Goal: Information Seeking & Learning: Learn about a topic

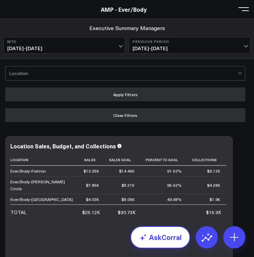
click at [170, 231] on link "AskCorral" at bounding box center [161, 237] width 60 height 22
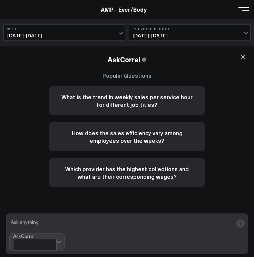
click at [91, 227] on textarea at bounding box center [121, 223] width 224 height 14
type textarea "A"
type textarea "average revenue per hour for [PERSON_NAME] circle"
click at [101, 35] on span "[DATE] - [DATE]" at bounding box center [64, 36] width 114 height 6
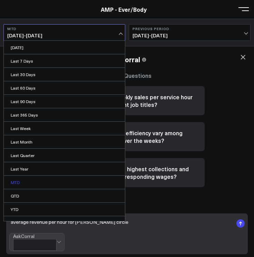
scroll to position [8, 0]
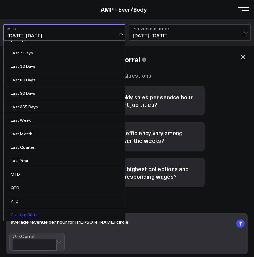
click at [44, 213] on link "Custom Dates" at bounding box center [64, 214] width 121 height 13
select select "9"
select select "2025"
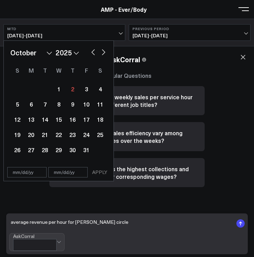
click at [94, 53] on button "button" at bounding box center [93, 51] width 7 height 8
select select "8"
select select "2025"
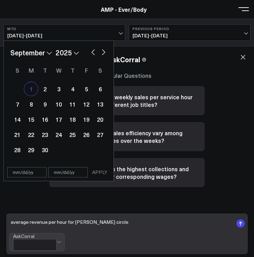
click at [30, 87] on div "1" at bounding box center [31, 89] width 14 height 14
type input "[DATE]"
select select "8"
select select "2025"
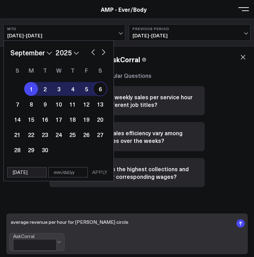
click at [98, 88] on div "6" at bounding box center [100, 89] width 14 height 14
type input "[DATE]"
select select "8"
select select "2025"
click at [99, 172] on button "APPLY" at bounding box center [99, 172] width 21 height 10
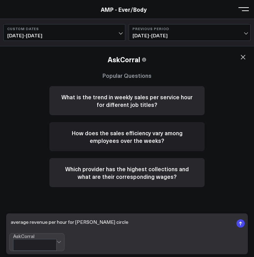
scroll to position [142, 0]
click at [240, 227] on rect "submit" at bounding box center [241, 223] width 8 height 8
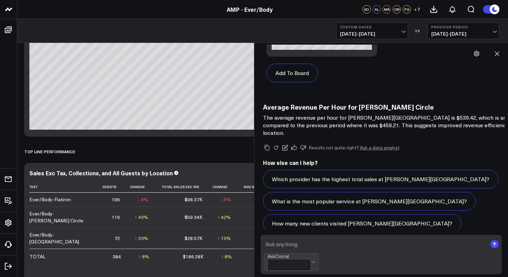
scroll to position [869, 0]
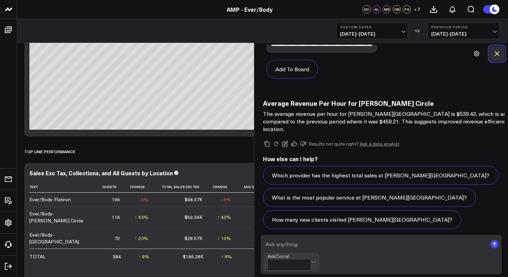
click at [412, 52] on icon at bounding box center [496, 53] width 7 height 7
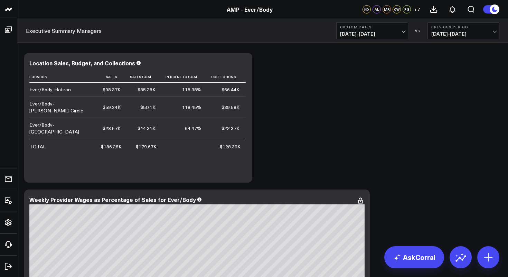
scroll to position [0, 0]
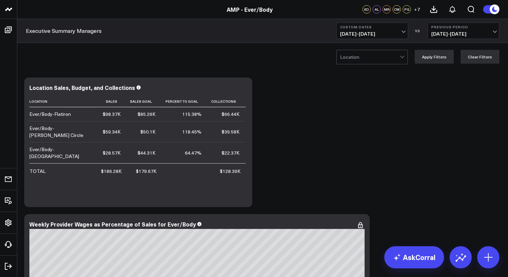
click at [382, 59] on div at bounding box center [370, 57] width 60 height 14
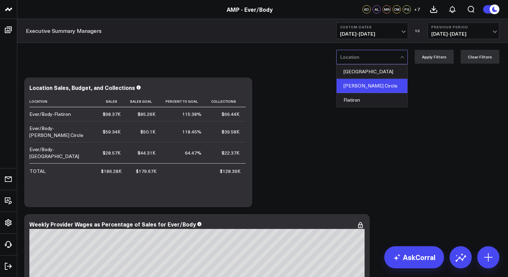
click at [377, 85] on div "[PERSON_NAME] Circle" at bounding box center [371, 86] width 71 height 14
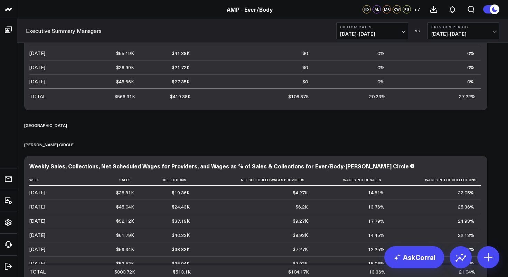
scroll to position [4626, 0]
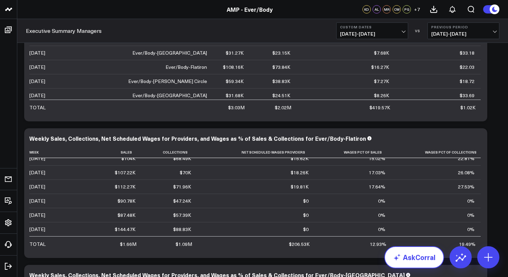
click at [409, 252] on link "AskCorral" at bounding box center [414, 257] width 60 height 22
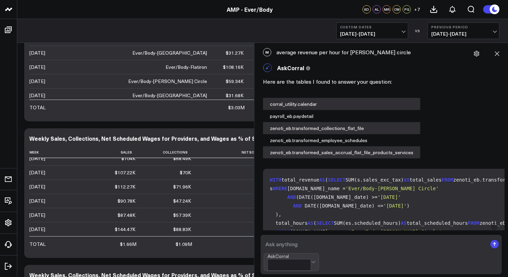
scroll to position [0, 0]
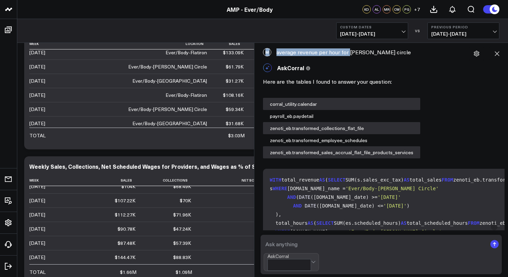
drag, startPoint x: 379, startPoint y: 48, endPoint x: 348, endPoint y: 52, distance: 31.7
click at [348, 52] on div "M average revenue per hour for [PERSON_NAME] circle" at bounding box center [381, 52] width 247 height 15
copy div "M average revenue per hour for"
click at [318, 249] on textarea at bounding box center [375, 244] width 223 height 12
paste textarea "M average revenue per hour for"
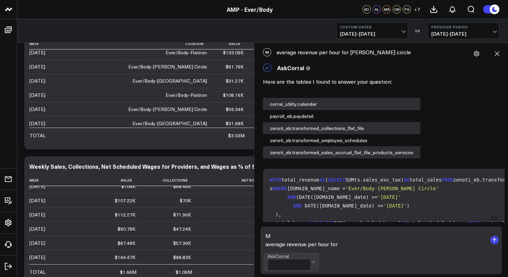
click at [287, 242] on textarea "M average revenue per hour for" at bounding box center [375, 239] width 223 height 21
click at [342, 250] on textarea "average revenue per hour for" at bounding box center [375, 239] width 223 height 21
type textarea "average revenue per hour for [PERSON_NAME]"
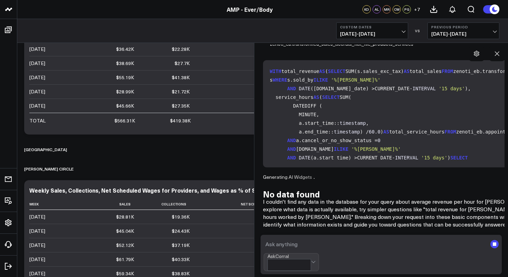
scroll to position [4875, 0]
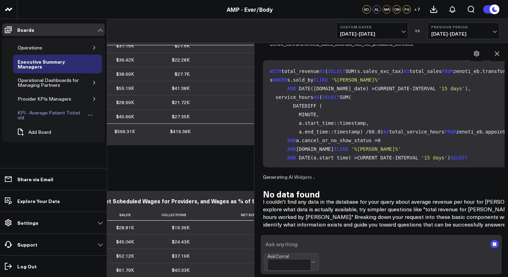
click at [32, 112] on div "KPI - Average Patient Ticket old" at bounding box center [50, 114] width 69 height 13
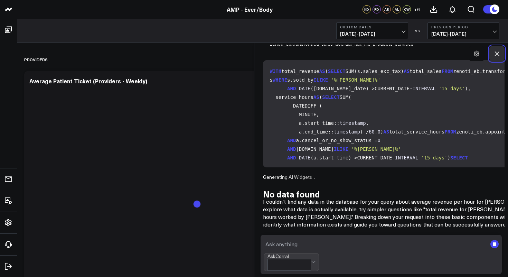
click at [412, 51] on icon at bounding box center [496, 53] width 7 height 7
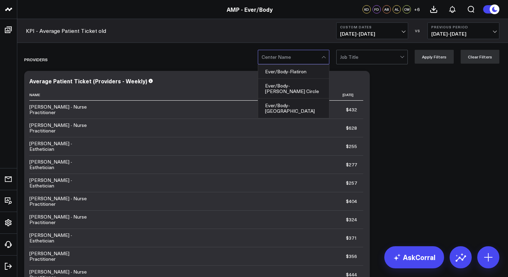
click at [322, 60] on span at bounding box center [321, 57] width 0 height 14
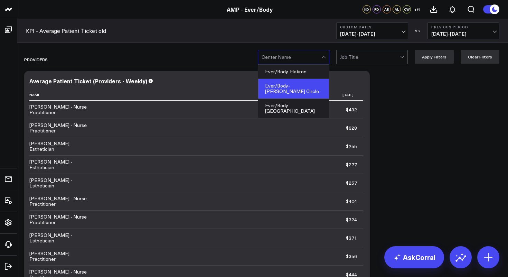
click at [311, 87] on div "Ever/Body-[PERSON_NAME] Circle" at bounding box center [293, 89] width 71 height 20
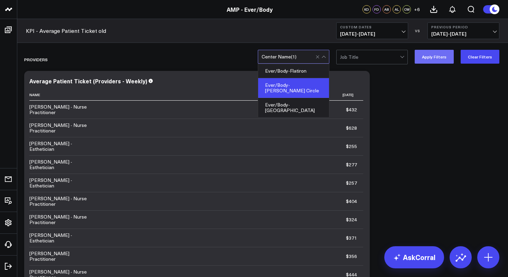
click at [412, 61] on button "Apply Filters" at bounding box center [434, 57] width 39 height 14
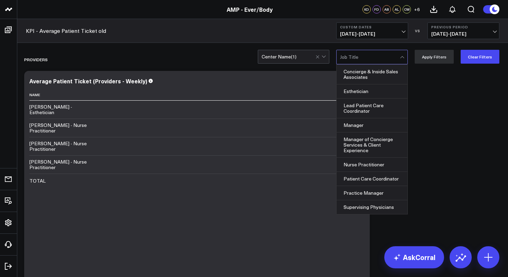
click at [403, 58] on div at bounding box center [403, 57] width 6 height 14
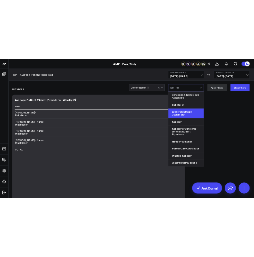
scroll to position [46, 0]
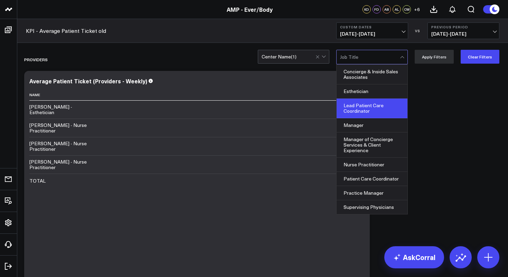
click at [379, 158] on div "Nurse Practitioner" at bounding box center [371, 165] width 71 height 14
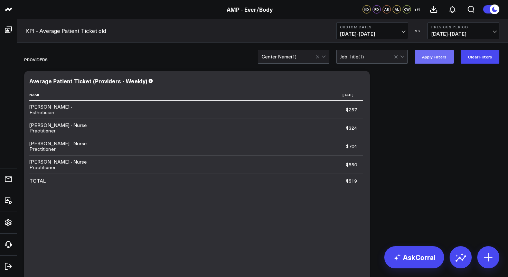
click at [412, 61] on button "Apply Filters" at bounding box center [434, 57] width 39 height 14
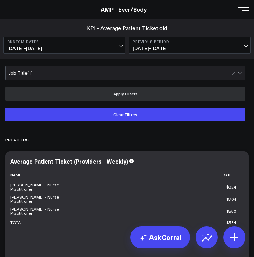
scroll to position [7, 0]
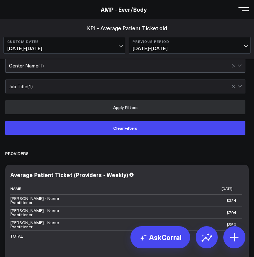
click at [121, 48] on span "[DATE] - [DATE]" at bounding box center [64, 49] width 114 height 6
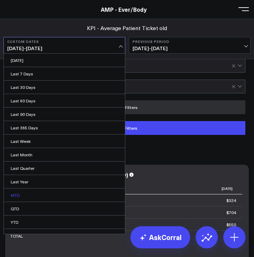
scroll to position [8, 0]
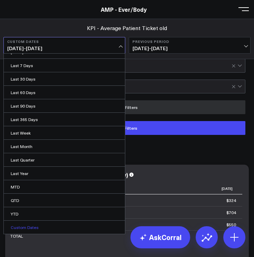
click at [44, 226] on link "Custom Dates" at bounding box center [64, 226] width 121 height 13
select select "9"
select select "2025"
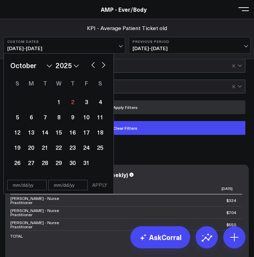
click at [94, 66] on button "button" at bounding box center [93, 64] width 7 height 8
select select "8"
select select "2025"
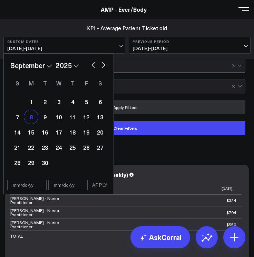
click at [30, 119] on div "8" at bounding box center [31, 117] width 14 height 14
type input "[DATE]"
select select "8"
select select "2025"
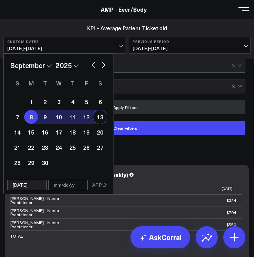
click at [103, 115] on div "13" at bounding box center [100, 117] width 14 height 14
type input "[DATE]"
select select "8"
select select "2025"
click at [101, 184] on button "APPLY" at bounding box center [99, 185] width 21 height 10
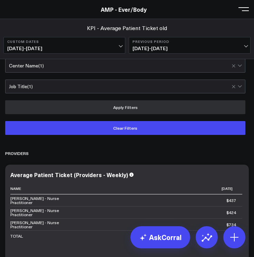
click at [120, 46] on span "[DATE] - [DATE]" at bounding box center [64, 49] width 114 height 6
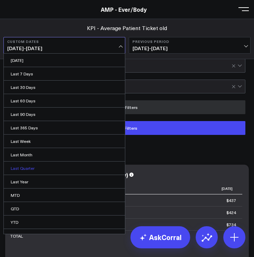
scroll to position [8, 0]
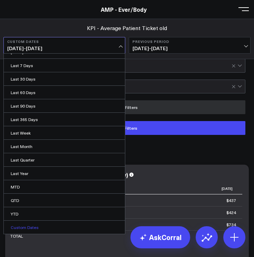
click at [49, 223] on link "Custom Dates" at bounding box center [64, 226] width 121 height 13
select select "9"
select select "2025"
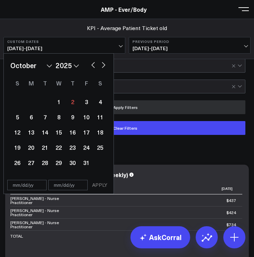
click at [94, 66] on button "button" at bounding box center [93, 64] width 7 height 8
select select "8"
select select "2025"
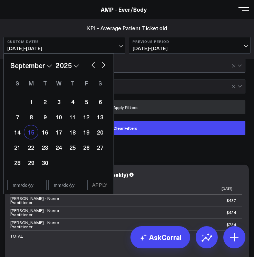
click at [29, 131] on div "15" at bounding box center [31, 132] width 14 height 14
type input "[DATE]"
select select "8"
select select "2025"
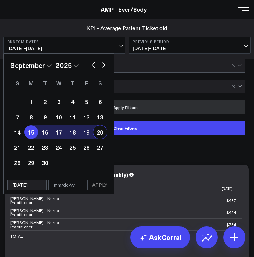
click at [101, 133] on div "20" at bounding box center [100, 132] width 14 height 14
type input "[DATE]"
select select "8"
select select "2025"
click at [100, 185] on button "APPLY" at bounding box center [99, 185] width 21 height 10
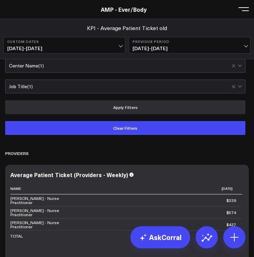
click at [120, 48] on span "[DATE] - [DATE]" at bounding box center [64, 49] width 114 height 6
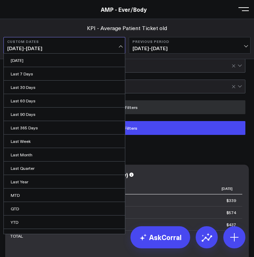
click at [120, 48] on span "[DATE] - [DATE]" at bounding box center [64, 49] width 114 height 6
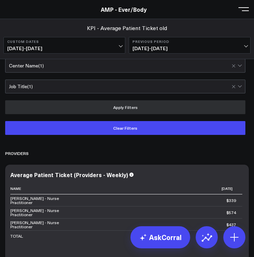
click at [118, 48] on span "[DATE] - [DATE]" at bounding box center [64, 49] width 114 height 6
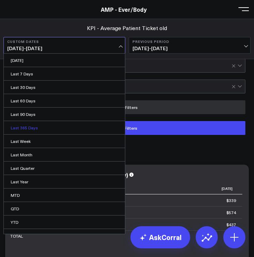
scroll to position [8, 0]
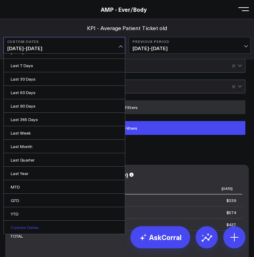
click at [47, 222] on link "Custom Dates" at bounding box center [64, 226] width 121 height 13
select select "9"
select select "2025"
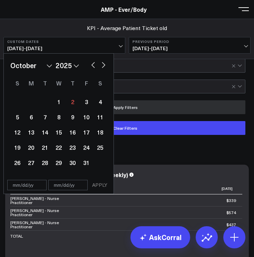
click at [91, 65] on button "button" at bounding box center [93, 64] width 7 height 8
select select "8"
select select "2025"
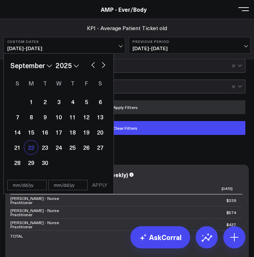
click at [30, 148] on div "22" at bounding box center [31, 147] width 14 height 14
type input "[DATE]"
select select "8"
select select "2025"
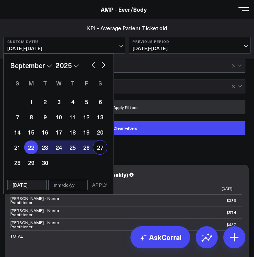
click at [100, 149] on div "27" at bounding box center [100, 147] width 14 height 14
type input "[DATE]"
select select "8"
select select "2025"
click at [102, 185] on button "APPLY" at bounding box center [99, 185] width 21 height 10
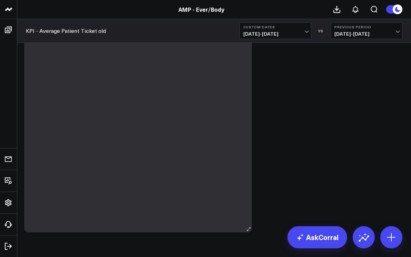
scroll to position [1744, 0]
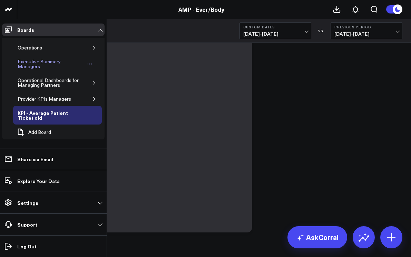
click at [23, 63] on div "Executive Summary Managers" at bounding box center [50, 63] width 69 height 13
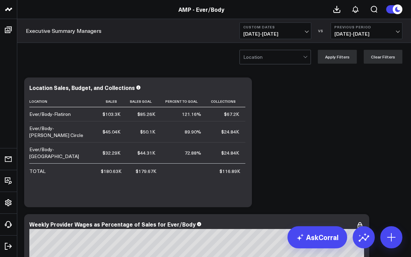
click at [308, 31] on span "[DATE] - [DATE]" at bounding box center [276, 34] width 64 height 6
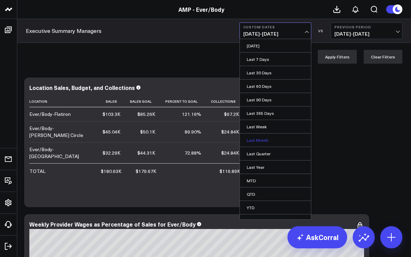
scroll to position [8, 0]
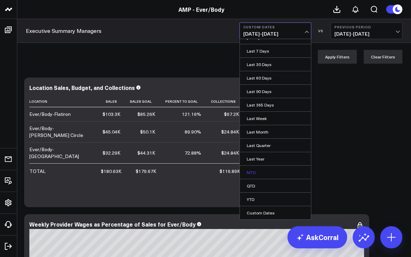
click at [250, 172] on link "MTD" at bounding box center [275, 171] width 71 height 13
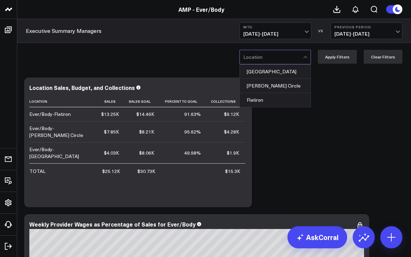
click at [307, 57] on div at bounding box center [306, 58] width 4 height 4
click at [286, 84] on div "[PERSON_NAME] Circle" at bounding box center [275, 86] width 71 height 14
